Goal: Information Seeking & Learning: Learn about a topic

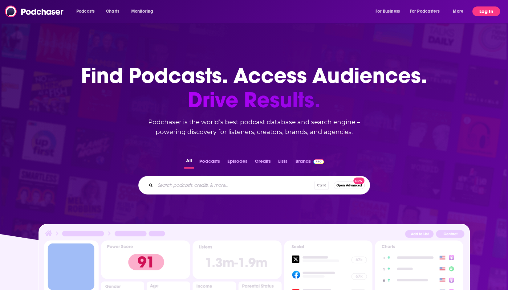
click at [483, 12] on button "Log In" at bounding box center [486, 11] width 28 height 10
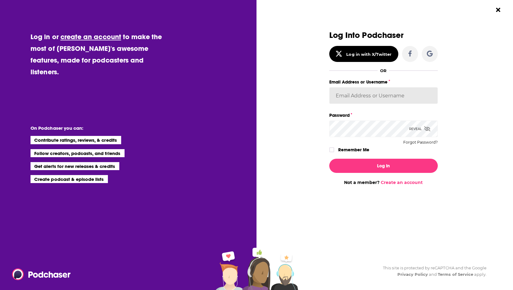
type input "ExperimentPublicist"
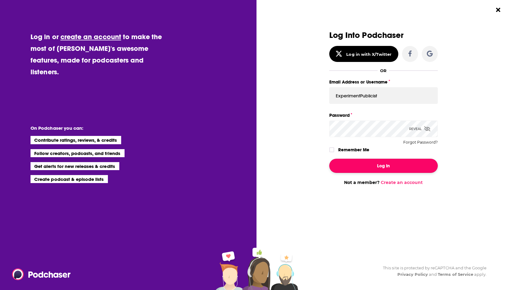
click at [386, 167] on button "Log In" at bounding box center [383, 166] width 108 height 14
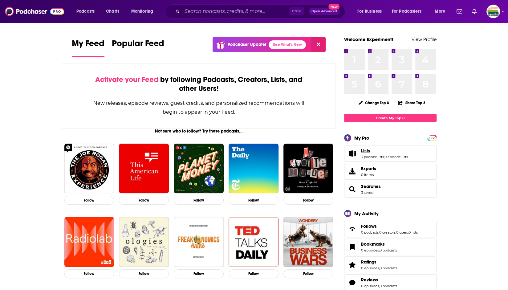
click at [368, 152] on span "Lists" at bounding box center [365, 151] width 9 height 6
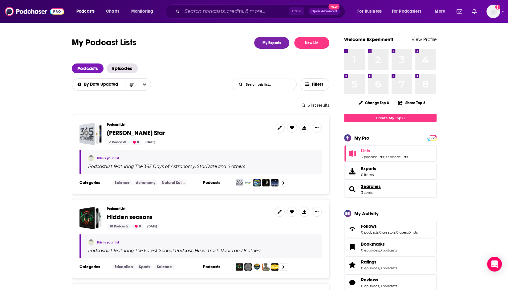
click at [365, 185] on span "Searches" at bounding box center [371, 187] width 20 height 6
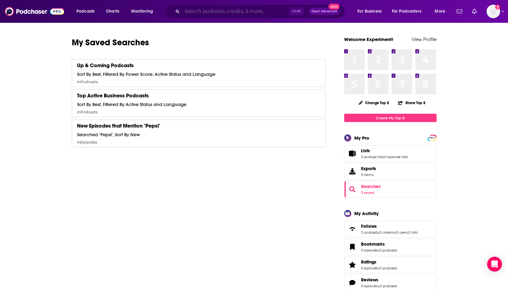
click at [236, 8] on input "Search podcasts, credits, & more..." at bounding box center [235, 11] width 107 height 10
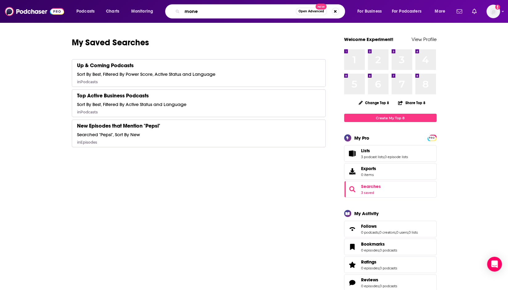
type input "money"
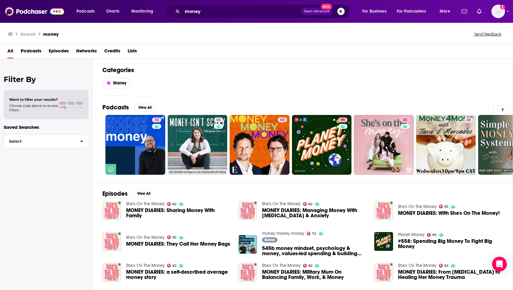
click at [13, 99] on span "Want to filter your results?" at bounding box center [33, 99] width 49 height 4
click at [84, 141] on span "button" at bounding box center [81, 141] width 13 height 13
click at [83, 141] on icon "button" at bounding box center [81, 142] width 2 height 2
click at [34, 51] on span "Podcasts" at bounding box center [31, 52] width 21 height 13
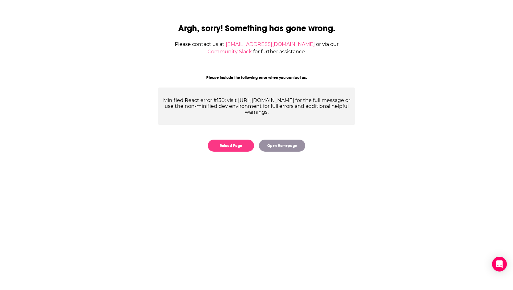
click at [19, 93] on div "Argh, sorry! Something has gone wrong. Please contact us at [EMAIL_ADDRESS][DOM…" at bounding box center [256, 84] width 513 height 168
click at [245, 149] on button "Reload Page" at bounding box center [231, 146] width 46 height 12
click at [281, 147] on button "Open Homepage" at bounding box center [282, 146] width 46 height 12
